Goal: Task Accomplishment & Management: Use online tool/utility

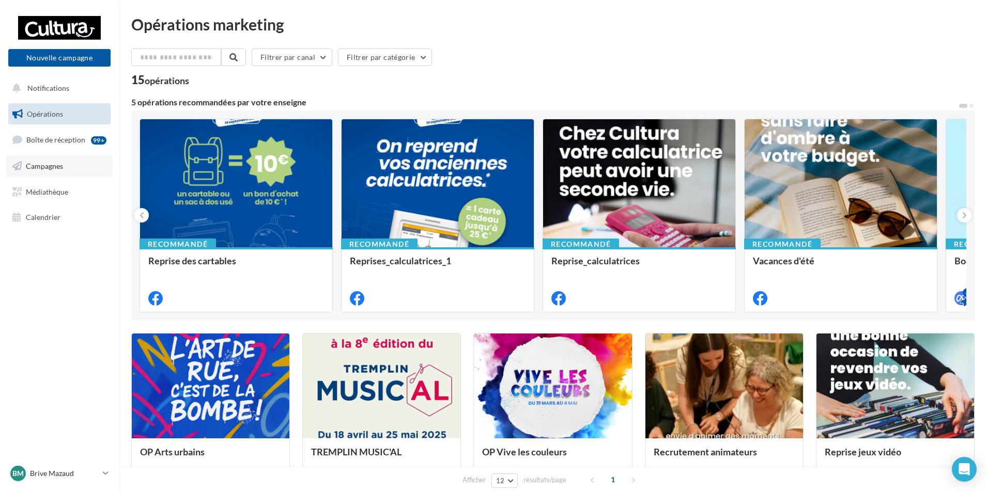
click at [51, 166] on span "Campagnes" at bounding box center [44, 166] width 37 height 9
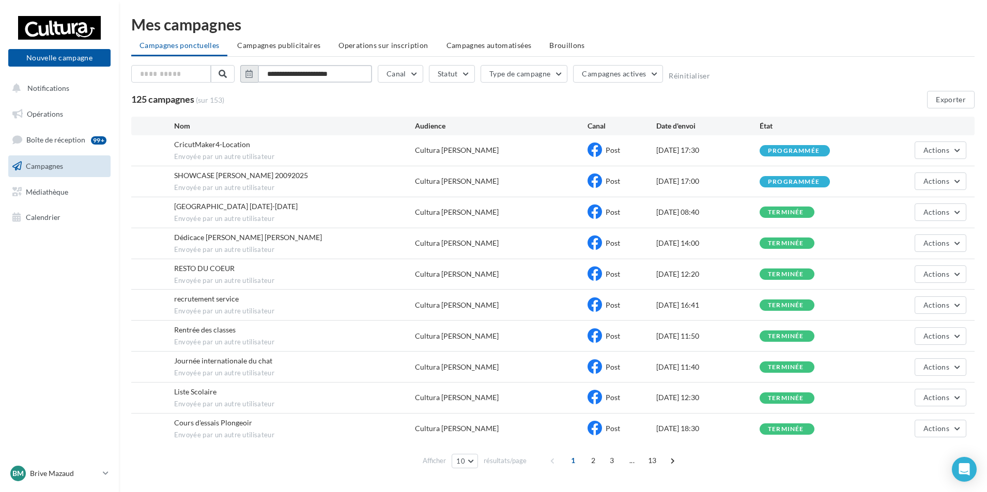
click at [300, 69] on input "**********" at bounding box center [315, 74] width 114 height 18
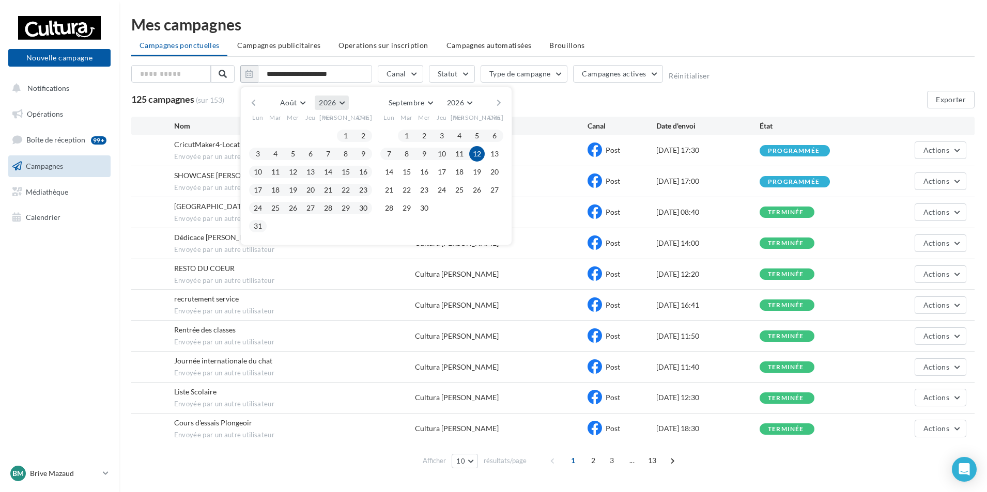
click at [346, 100] on button "2026" at bounding box center [332, 103] width 34 height 14
click at [323, 132] on button "2025" at bounding box center [312, 127] width 72 height 19
drag, startPoint x: 331, startPoint y: 135, endPoint x: 360, endPoint y: 179, distance: 52.6
click at [330, 135] on button "1" at bounding box center [327, 135] width 15 height 15
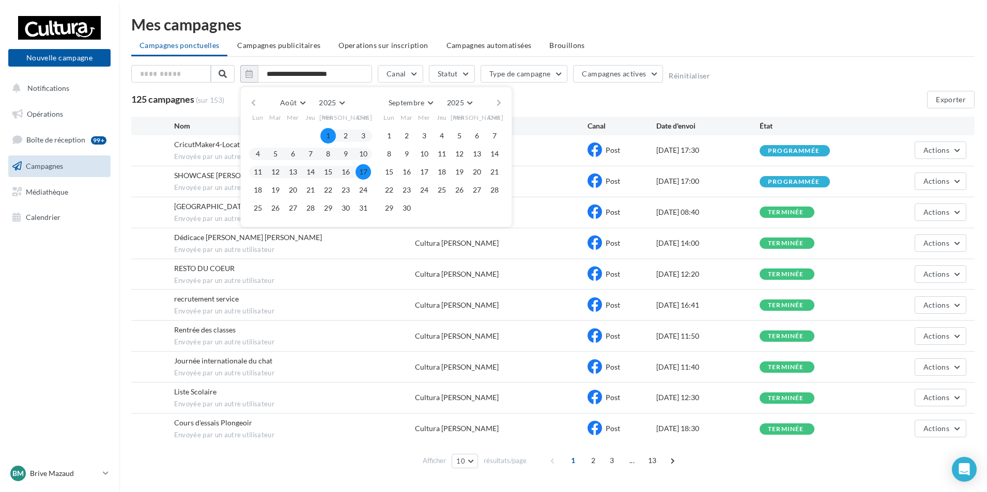
click at [364, 209] on button "31" at bounding box center [362, 207] width 15 height 15
type input "**********"
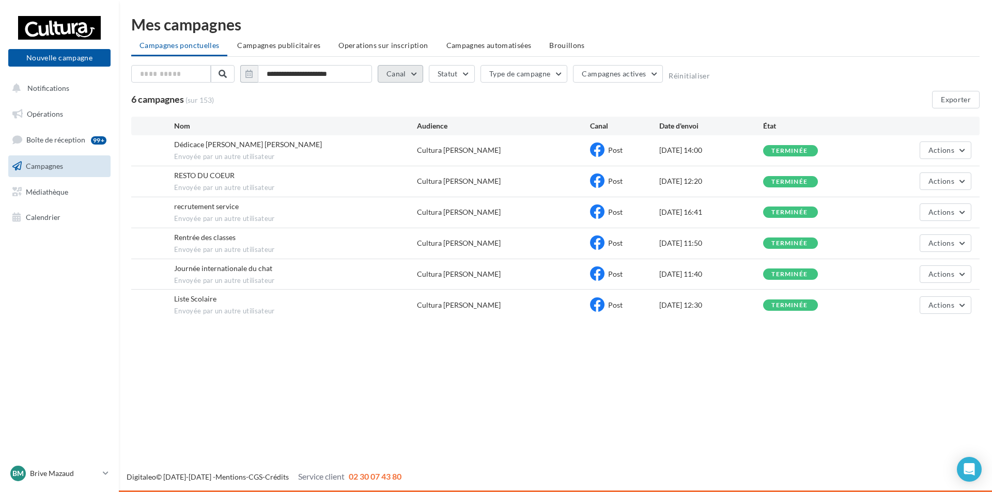
click at [412, 73] on button "Canal" at bounding box center [400, 74] width 45 height 18
click at [961, 100] on button "Exporter" at bounding box center [956, 100] width 48 height 18
click at [104, 472] on icon at bounding box center [106, 473] width 6 height 9
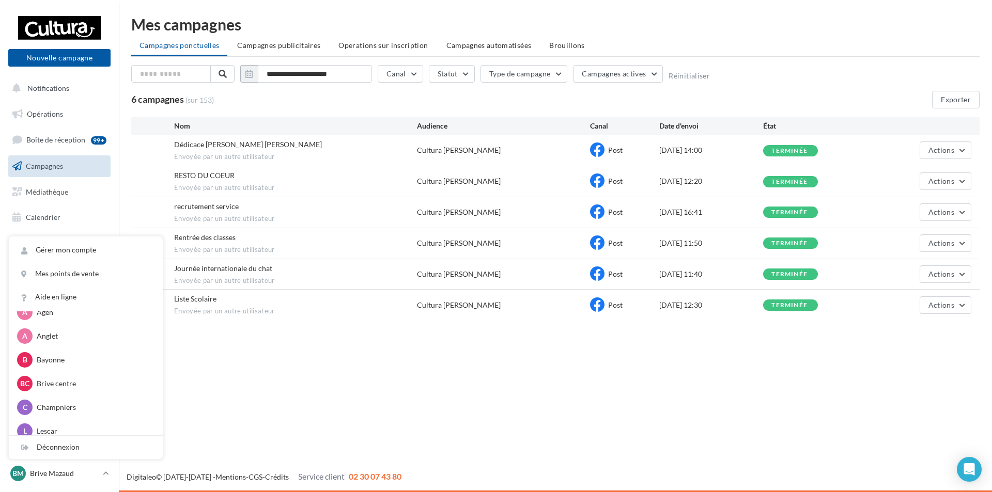
scroll to position [103, 0]
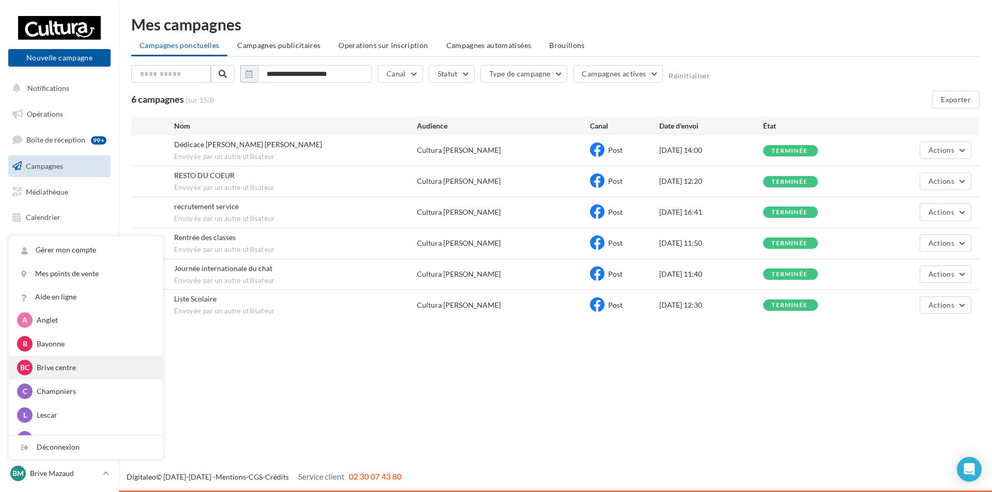
click at [71, 366] on p "Brive centre" at bounding box center [94, 368] width 114 height 10
